Goal: Information Seeking & Learning: Understand process/instructions

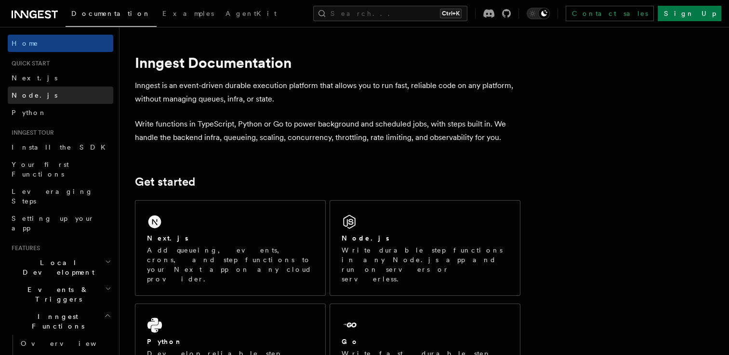
click at [36, 99] on link "Node.js" at bounding box center [60, 95] width 105 height 17
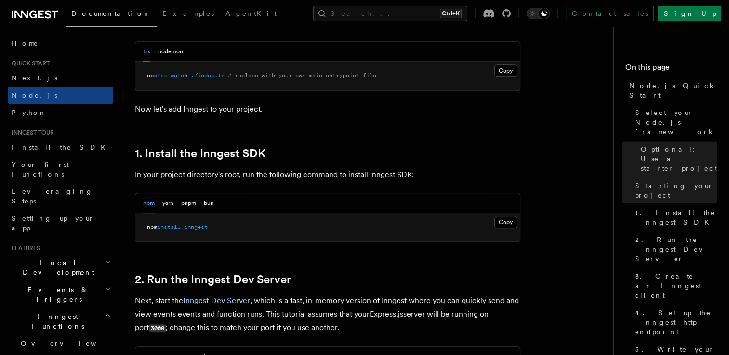
scroll to position [518, 0]
click at [507, 219] on button "Copy Copied" at bounding box center [505, 222] width 23 height 13
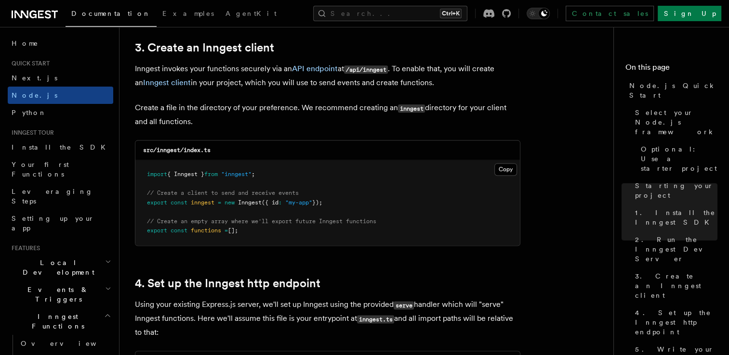
scroll to position [1227, 0]
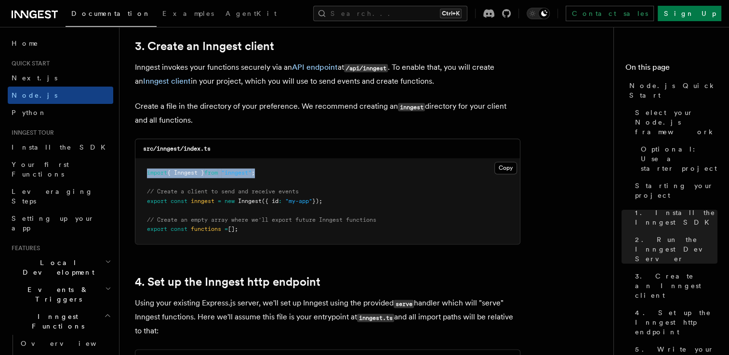
drag, startPoint x: 274, startPoint y: 170, endPoint x: 142, endPoint y: 167, distance: 132.0
click at [142, 167] on pre "import { Inngest } from "inngest" ; // Create a client to send and receive even…" at bounding box center [327, 201] width 384 height 85
copy span "import { Inngest } from "inngest" ;"
drag, startPoint x: 261, startPoint y: 232, endPoint x: 142, endPoint y: 196, distance: 124.8
click at [142, 196] on pre "import { Inngest } from "inngest" ; // Create a client to send and receive even…" at bounding box center [327, 201] width 384 height 85
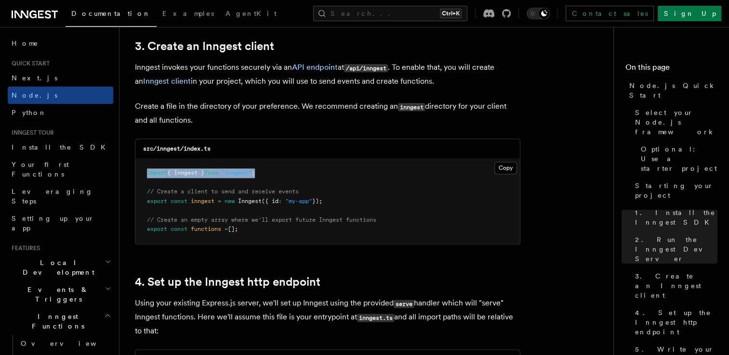
copy code "// Create a client to send and receive events export const inngest = new Innges…"
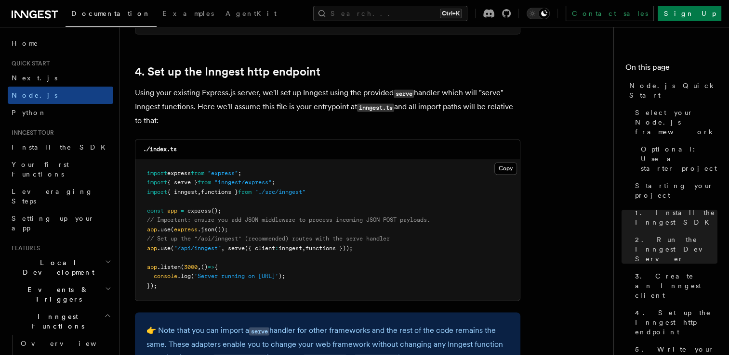
scroll to position [1439, 0]
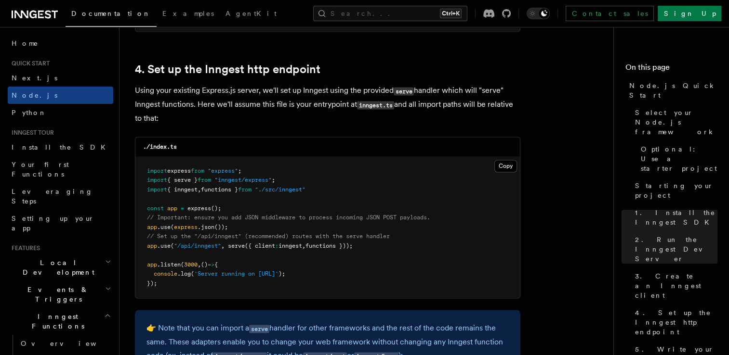
click at [313, 256] on pre "import express from "express" ; import { serve } from "inngest/express" ; impor…" at bounding box center [327, 228] width 384 height 142
click at [405, 220] on span "// Important: ensure you add JSON middleware to process incoming JSON POST payl…" at bounding box center [288, 217] width 283 height 7
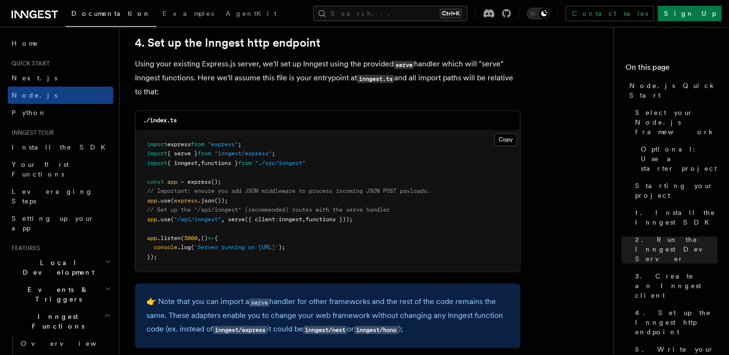
scroll to position [1466, 0]
drag, startPoint x: 369, startPoint y: 222, endPoint x: 140, endPoint y: 223, distance: 229.2
click at [140, 223] on pre "import express from "express" ; import { serve } from "inngest/express" ; impor…" at bounding box center [327, 201] width 384 height 142
copy span "app .use ( "/api/inngest" , serve ({ client : inngest , functions }));"
click at [268, 163] on span ""./src/inngest"" at bounding box center [280, 162] width 51 height 7
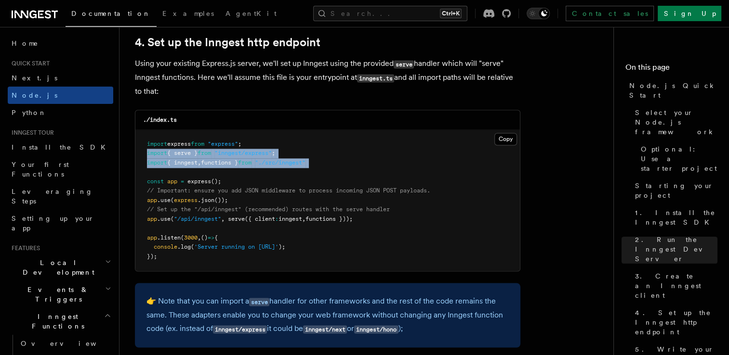
drag, startPoint x: 145, startPoint y: 153, endPoint x: 312, endPoint y: 172, distance: 167.3
click at [312, 172] on pre "import express from "express" ; import { serve } from "inngest/express" ; impor…" at bounding box center [327, 201] width 384 height 142
copy code "import { serve } from "inngest/express" ; import { inngest , functions } from "…"
